Goal: Check status: Check status

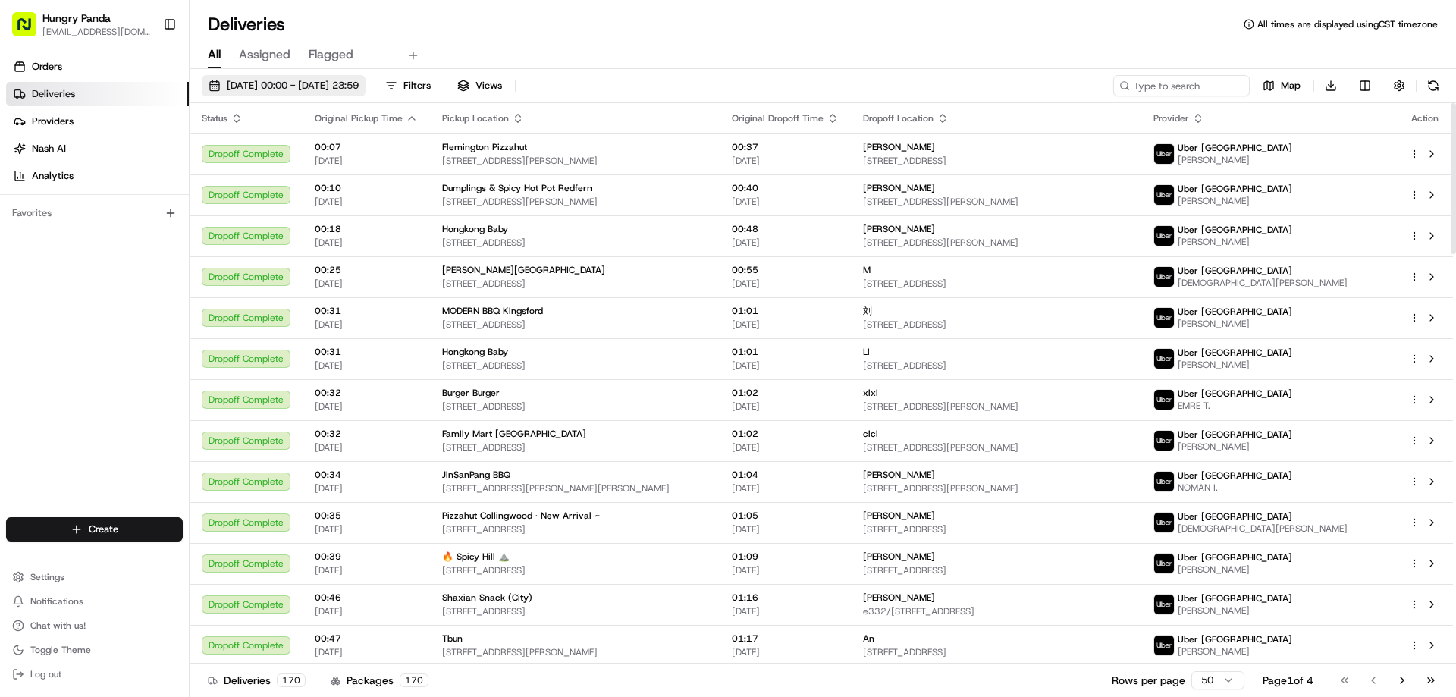
click at [290, 84] on span "[DATE] 00:00 - [DATE] 23:59" at bounding box center [293, 86] width 132 height 14
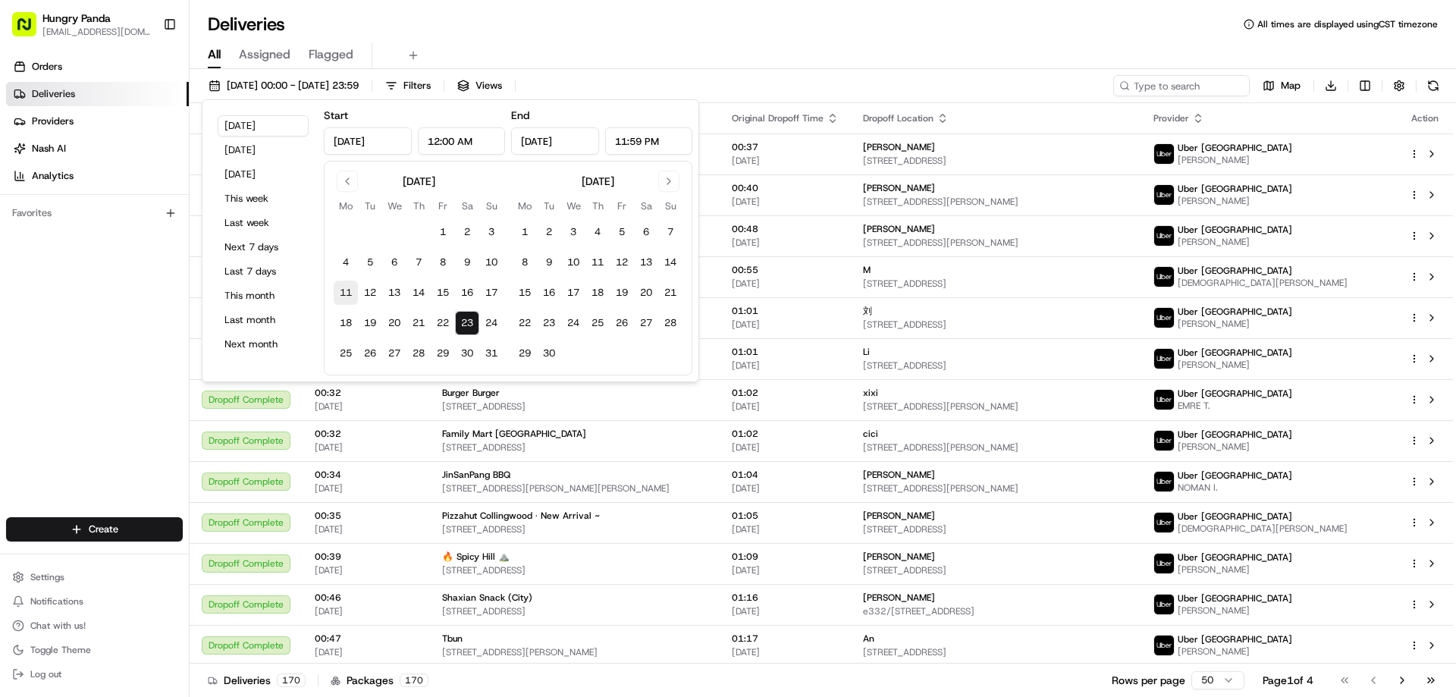
click at [347, 290] on button "11" at bounding box center [346, 293] width 24 height 24
type input "[DATE]"
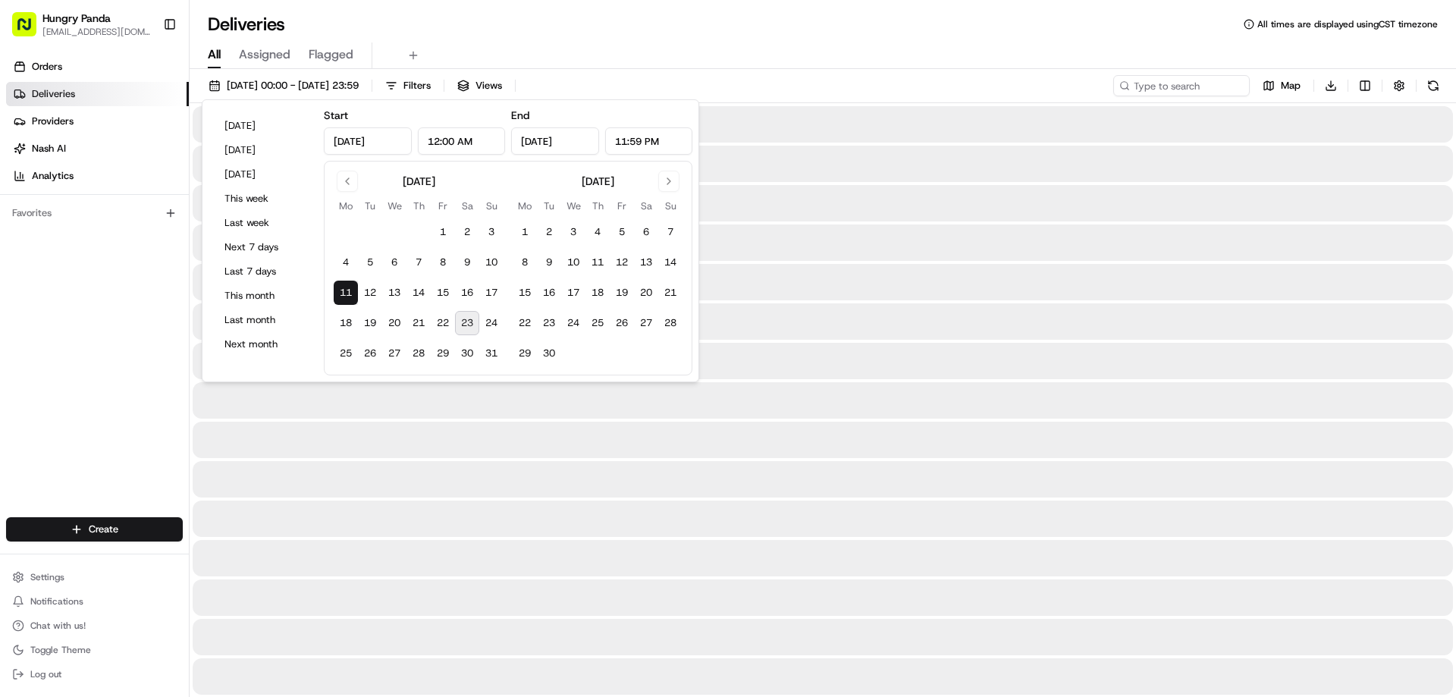
click at [469, 317] on button "23" at bounding box center [467, 323] width 24 height 24
type input "[DATE]"
click at [753, 43] on div "All Assigned Flagged" at bounding box center [823, 55] width 1267 height 27
